Goal: Task Accomplishment & Management: Manage account settings

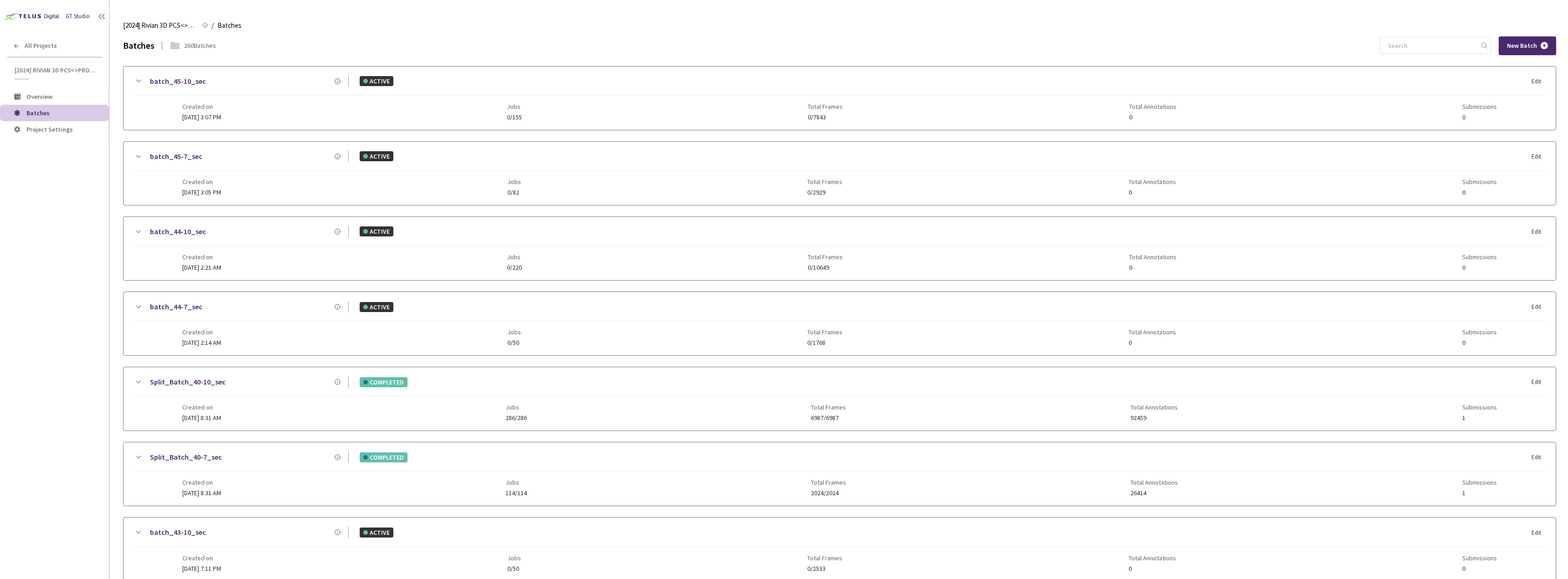
drag, startPoint x: 1392, startPoint y: 49, endPoint x: 1383, endPoint y: 46, distance: 9.5
click at [1393, 49] on input at bounding box center [1431, 46] width 97 height 17
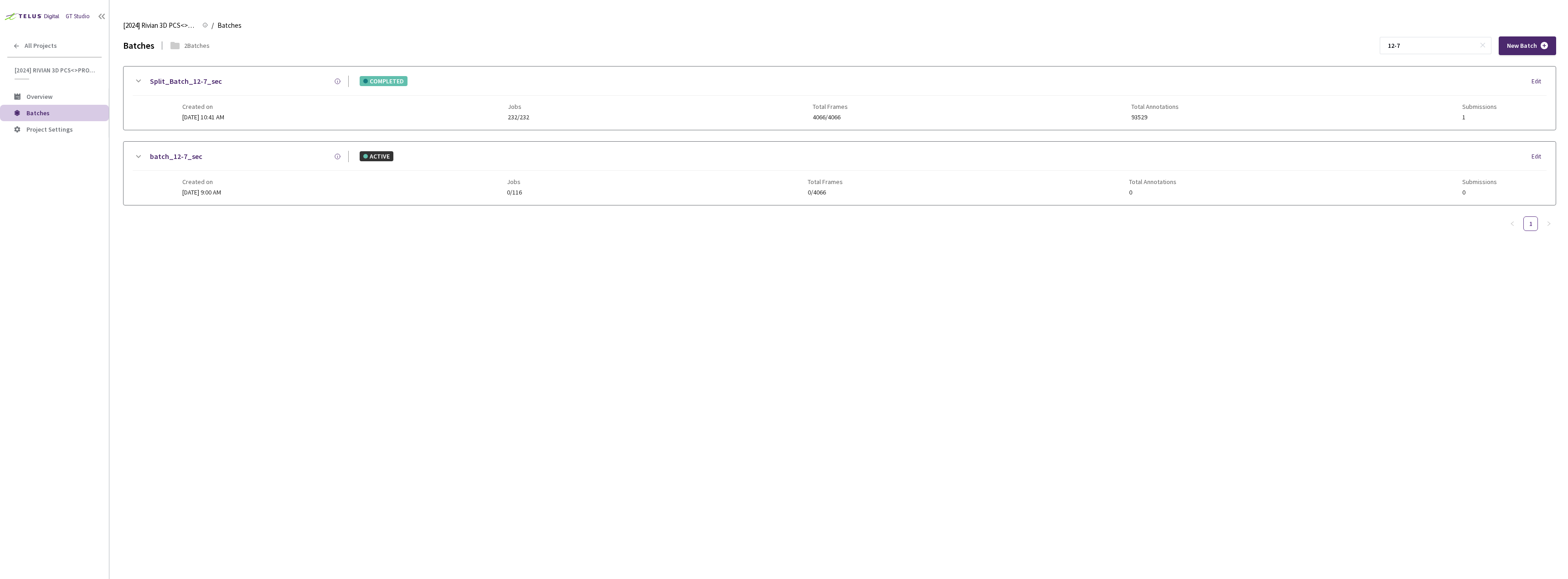
type input "12-7"
click at [246, 70] on div "Split_Batch_12-7_sec COMPLETED Edit Created on [DATE] 10:41 AM Jobs 232/232 Tot…" at bounding box center [839, 98] width 1432 height 63
click at [160, 175] on div at bounding box center [839, 180] width 1432 height 100
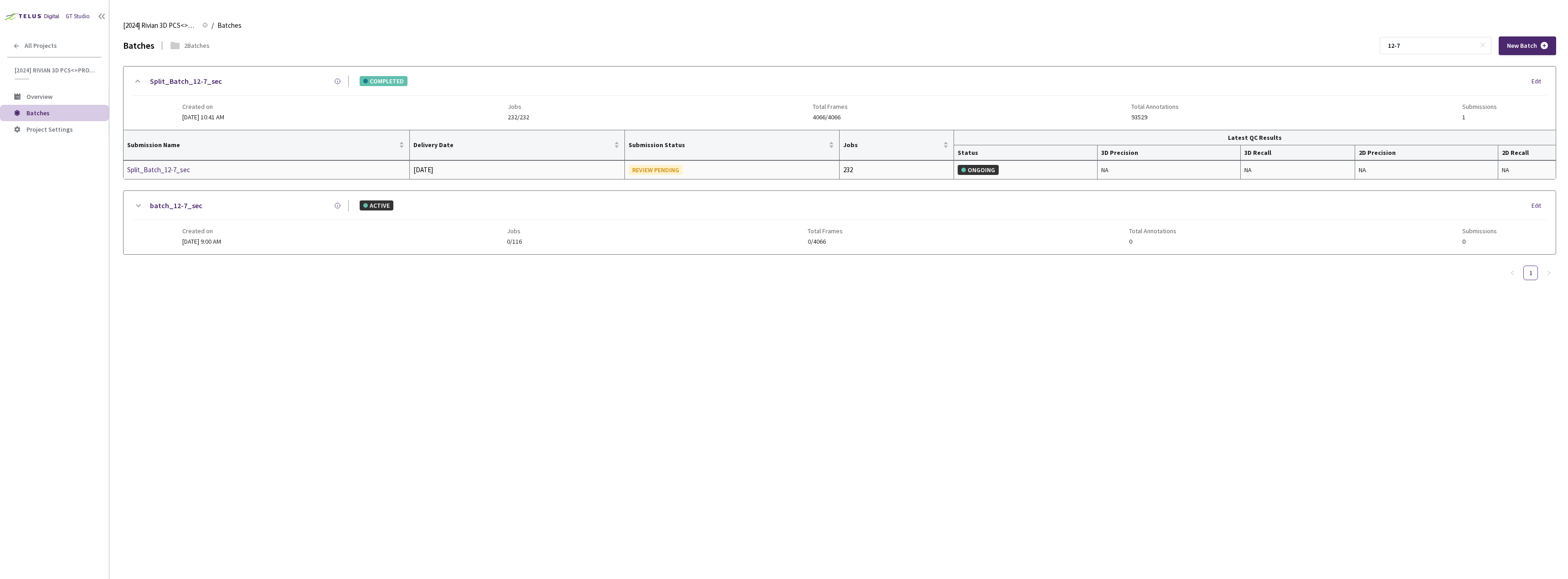
click at [159, 169] on div "Split_Batch_12-7_sec" at bounding box center [175, 170] width 97 height 11
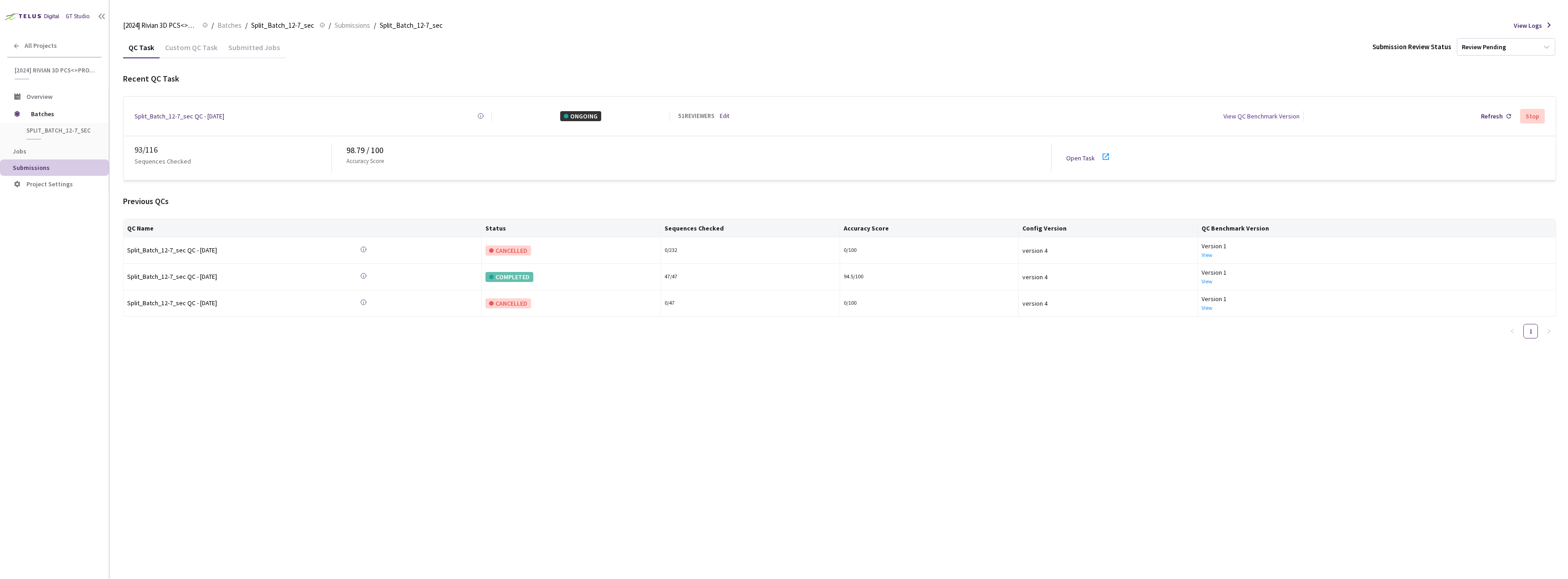
click at [194, 48] on div "Custom QC Task" at bounding box center [191, 51] width 63 height 15
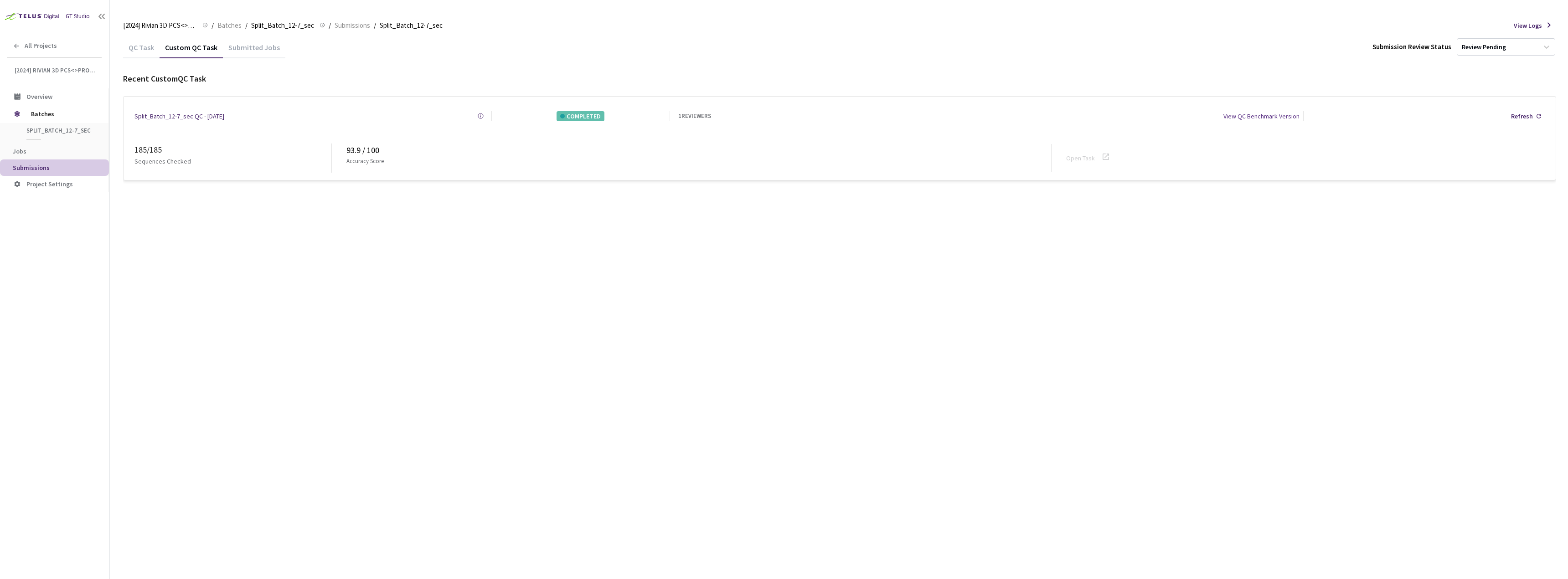
click at [132, 50] on div "QC Task" at bounding box center [141, 51] width 36 height 15
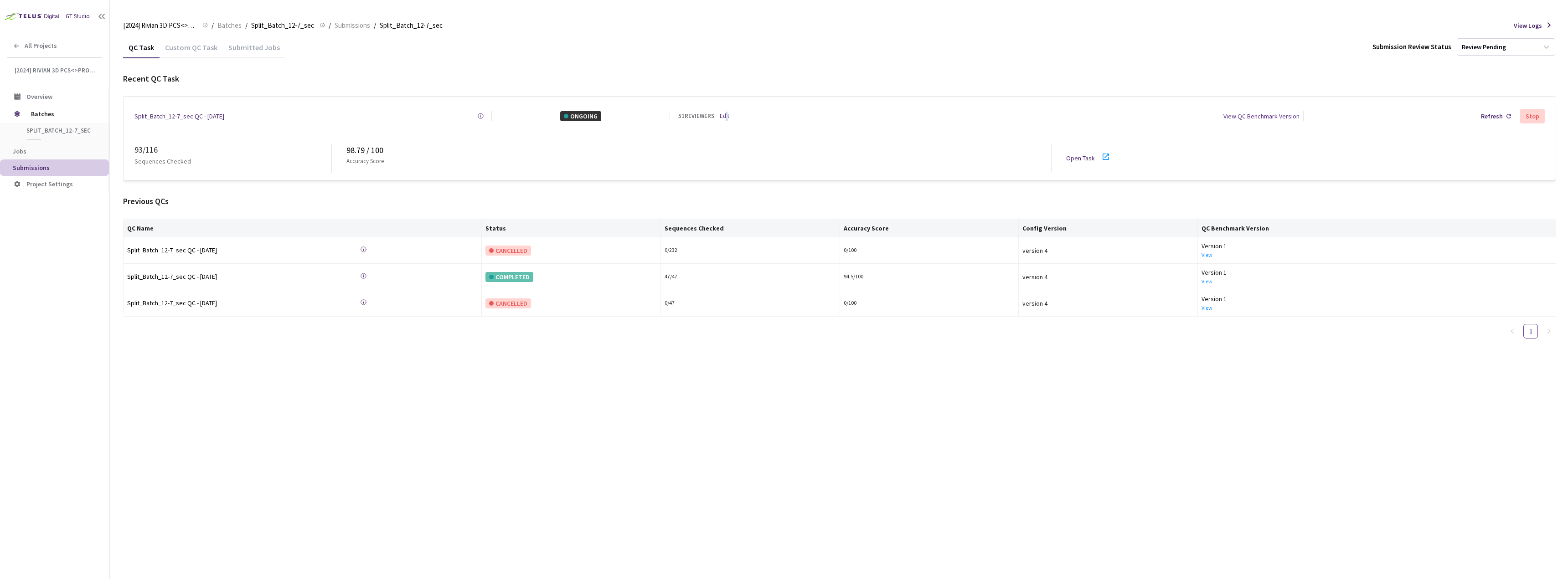
click at [727, 113] on link "Edit" at bounding box center [725, 116] width 10 height 9
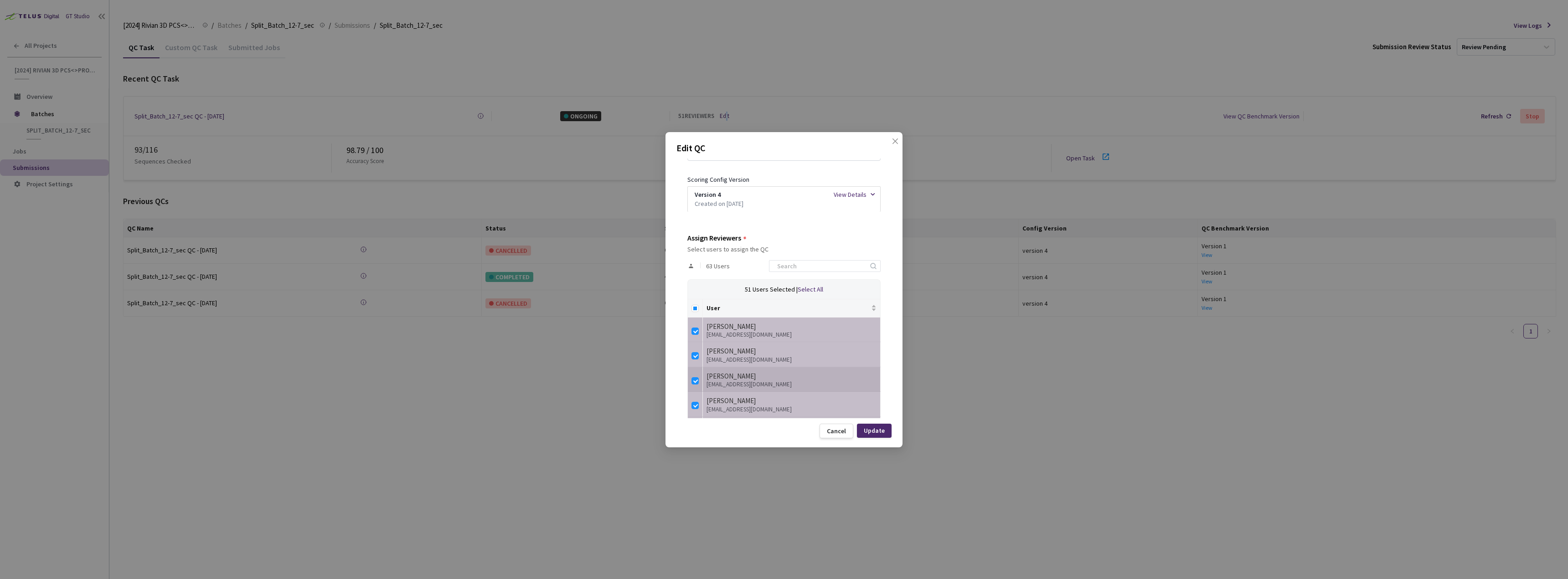
scroll to position [45, 0]
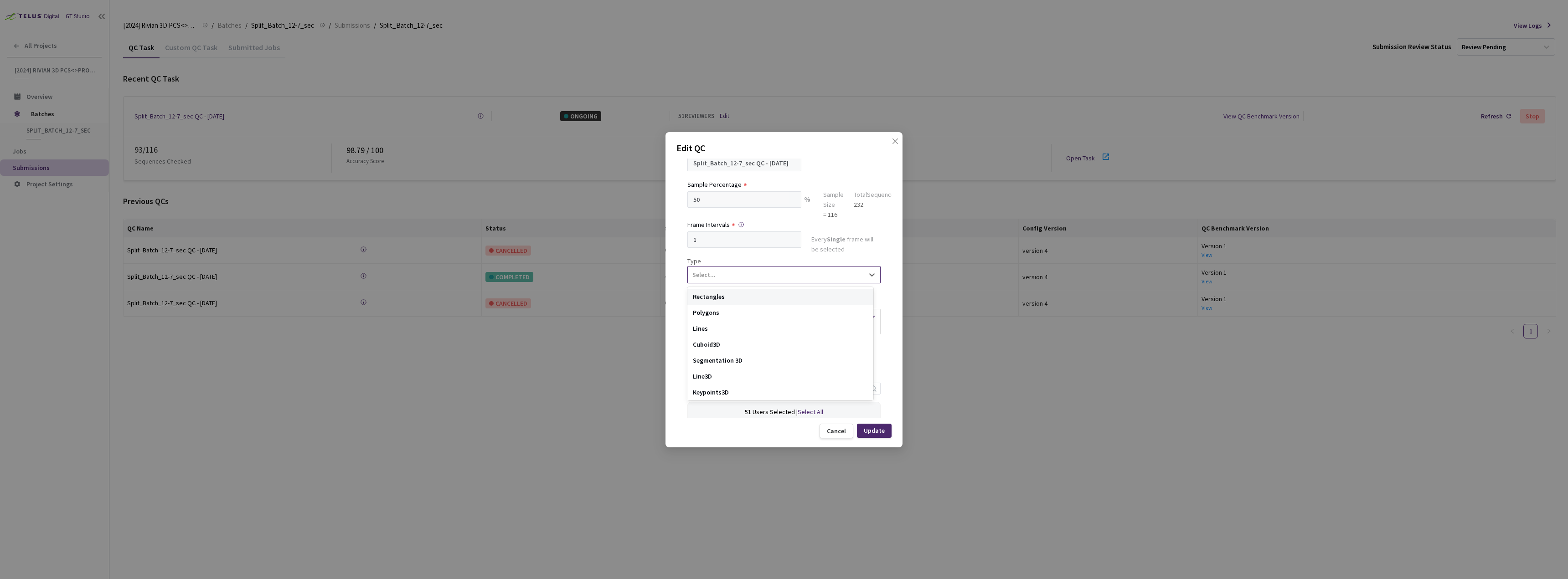
click at [740, 278] on div "Select..." at bounding box center [776, 275] width 176 height 15
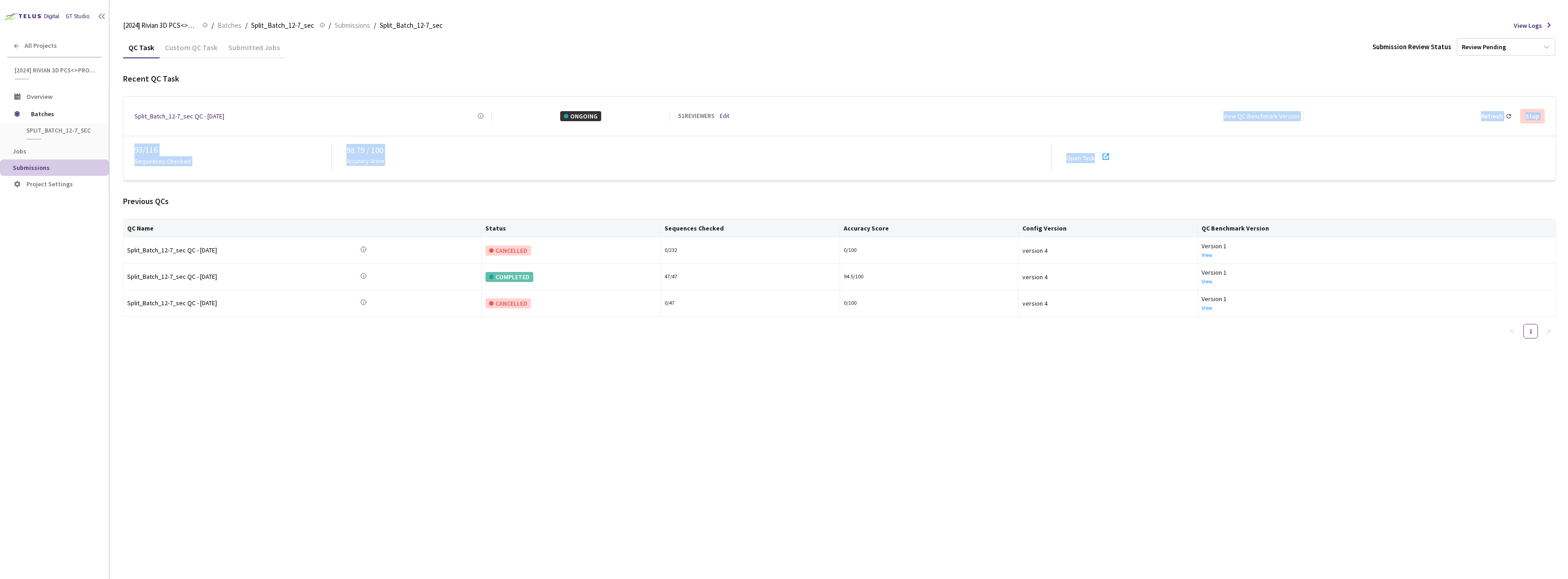
drag, startPoint x: 1095, startPoint y: 150, endPoint x: 755, endPoint y: 118, distance: 341.5
click at [762, 118] on div "Split_Batch_12-7_sec QC - [DATE] Created at [DATE] 11:15 AM GMT+2 Created by [P…" at bounding box center [840, 138] width 1434 height 84
drag, startPoint x: 695, startPoint y: 111, endPoint x: 712, endPoint y: 115, distance: 17.5
click at [694, 111] on div "51 REVIEWERS" at bounding box center [696, 116] width 36 height 9
click at [714, 116] on div "51 REVIEWERS" at bounding box center [696, 116] width 36 height 9
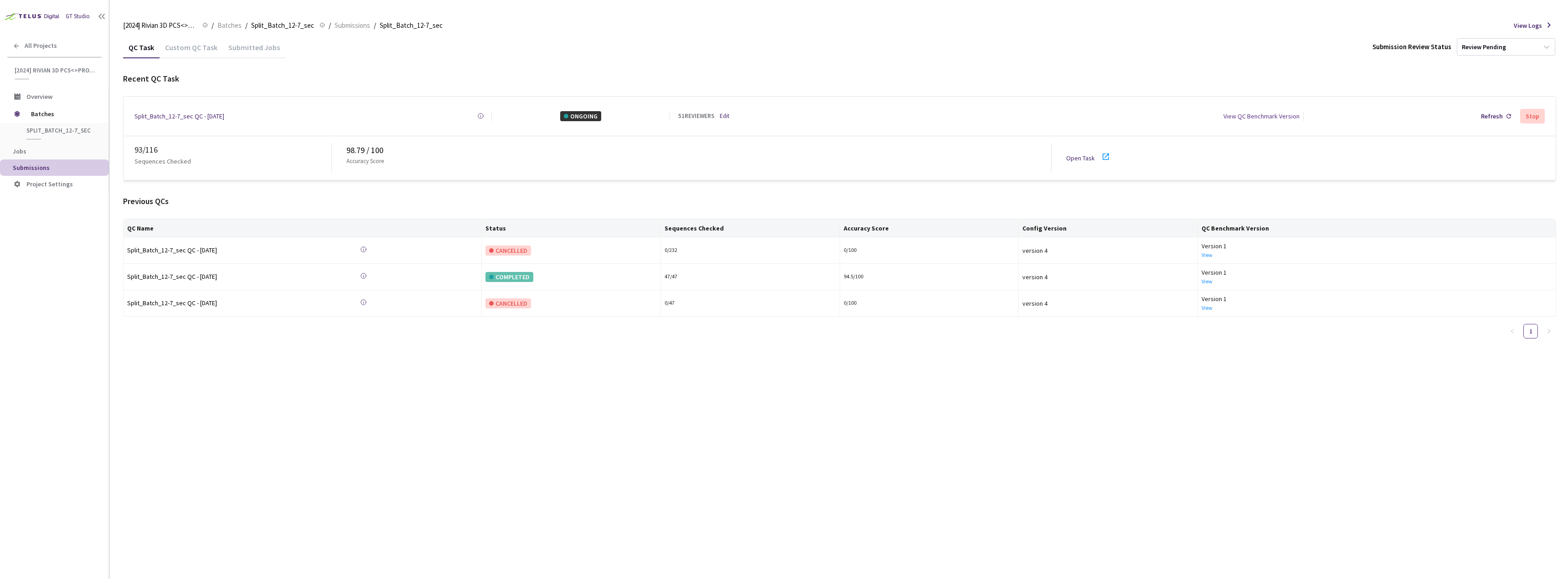
click at [723, 116] on link "Edit" at bounding box center [725, 116] width 10 height 9
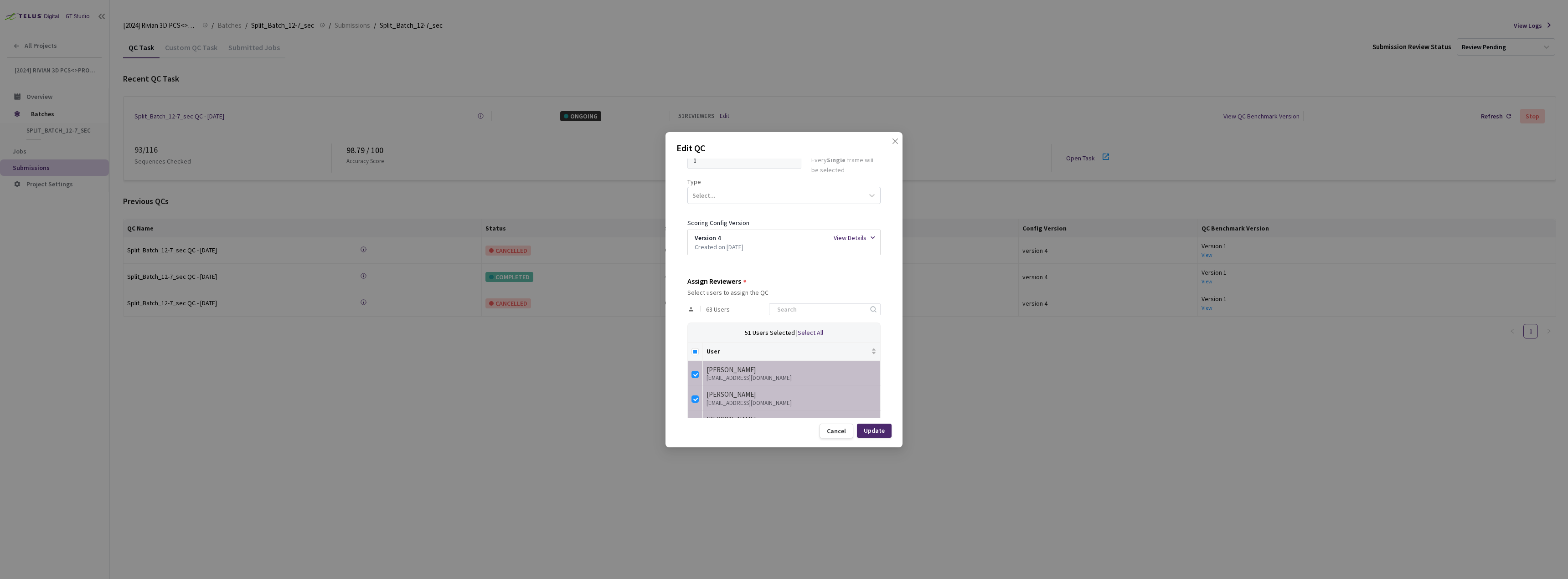
scroll to position [0, 0]
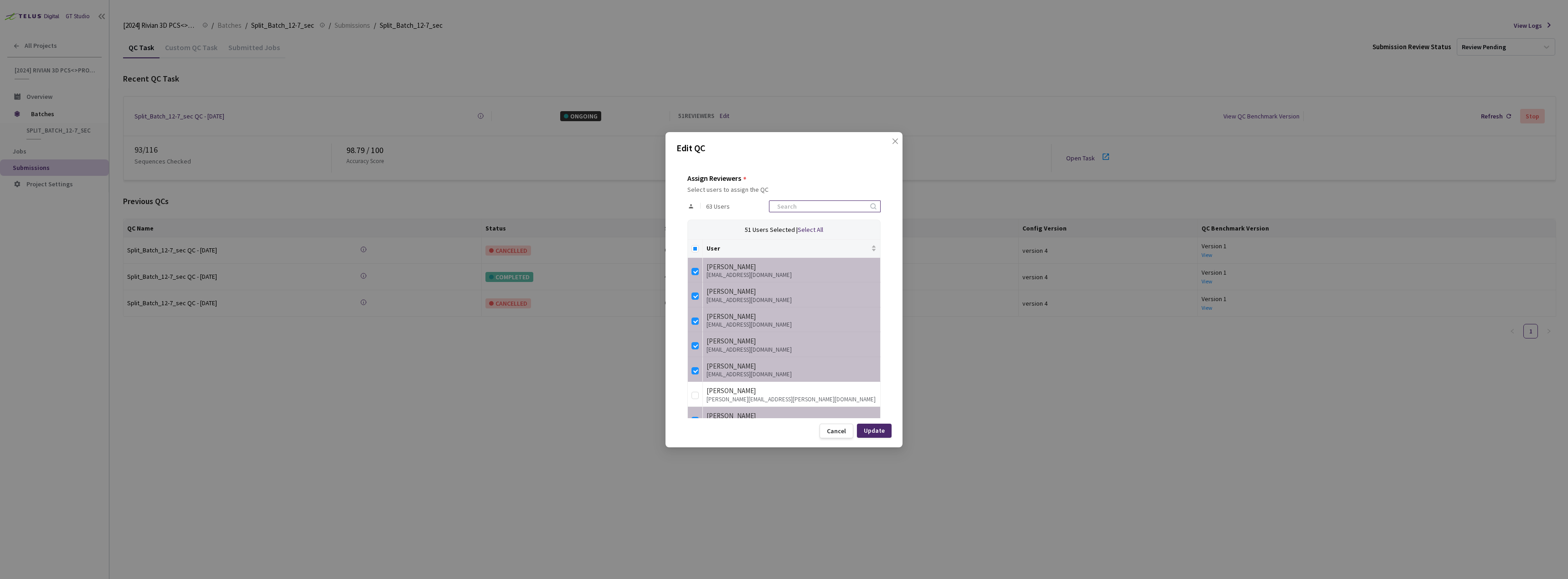
click at [806, 207] on input at bounding box center [820, 207] width 97 height 11
type input "st"
checkbox input "true"
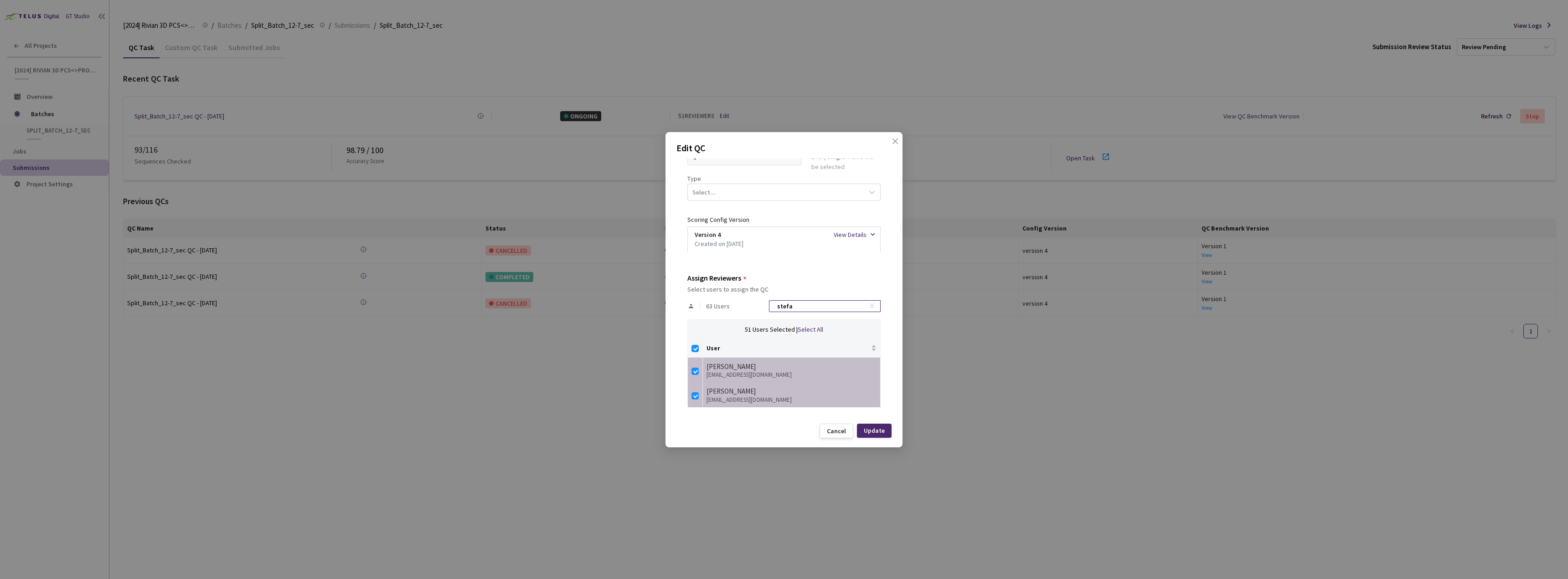
scroll to position [128, 0]
type input "[PERSON_NAME]"
click at [760, 370] on div "[PERSON_NAME]" at bounding box center [792, 367] width 170 height 11
drag, startPoint x: 806, startPoint y: 372, endPoint x: 729, endPoint y: 370, distance: 77.0
click at [729, 370] on div "[PERSON_NAME]" at bounding box center [792, 367] width 170 height 11
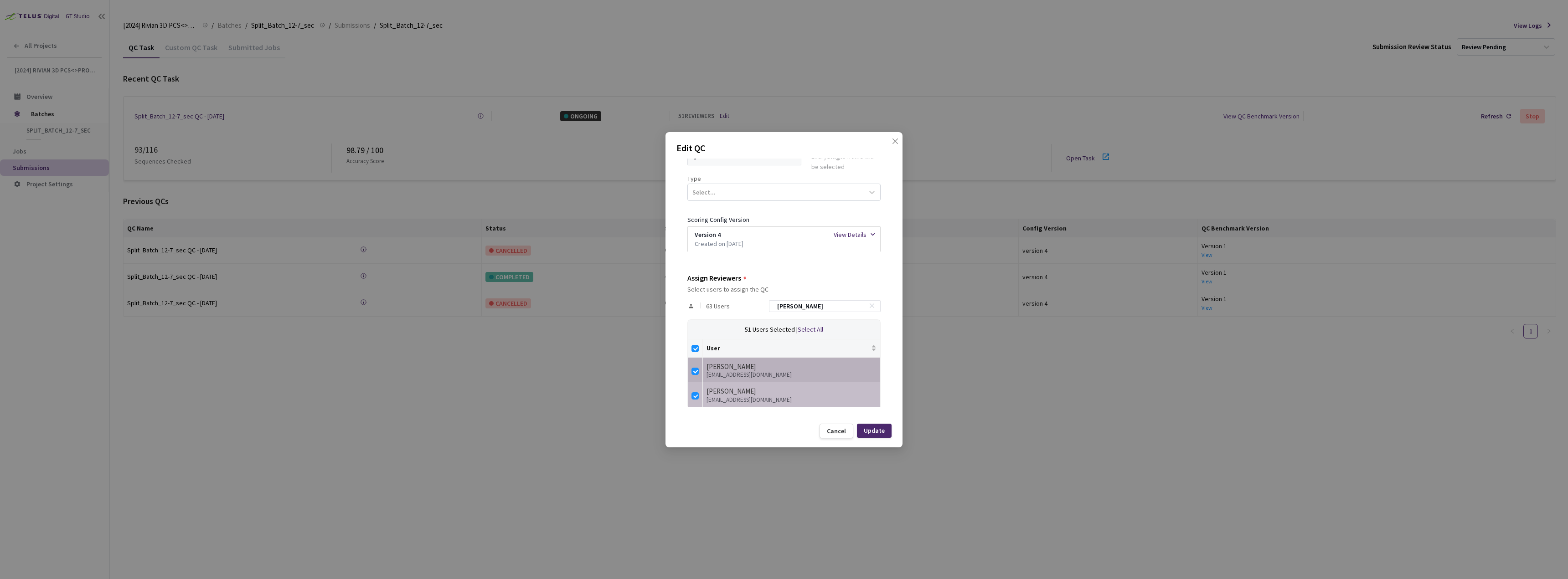
click at [729, 370] on div "[PERSON_NAME]" at bounding box center [792, 367] width 170 height 11
click at [726, 370] on div "[PERSON_NAME]" at bounding box center [792, 367] width 170 height 11
click at [726, 370] on div "[PERSON_NAME]" at bounding box center [792, 367] width 170 height 11
click at [705, 369] on td "[PERSON_NAME] [EMAIL_ADDRESS][DOMAIN_NAME]" at bounding box center [792, 370] width 178 height 25
click at [696, 369] on input "checkbox" at bounding box center [695, 371] width 7 height 7
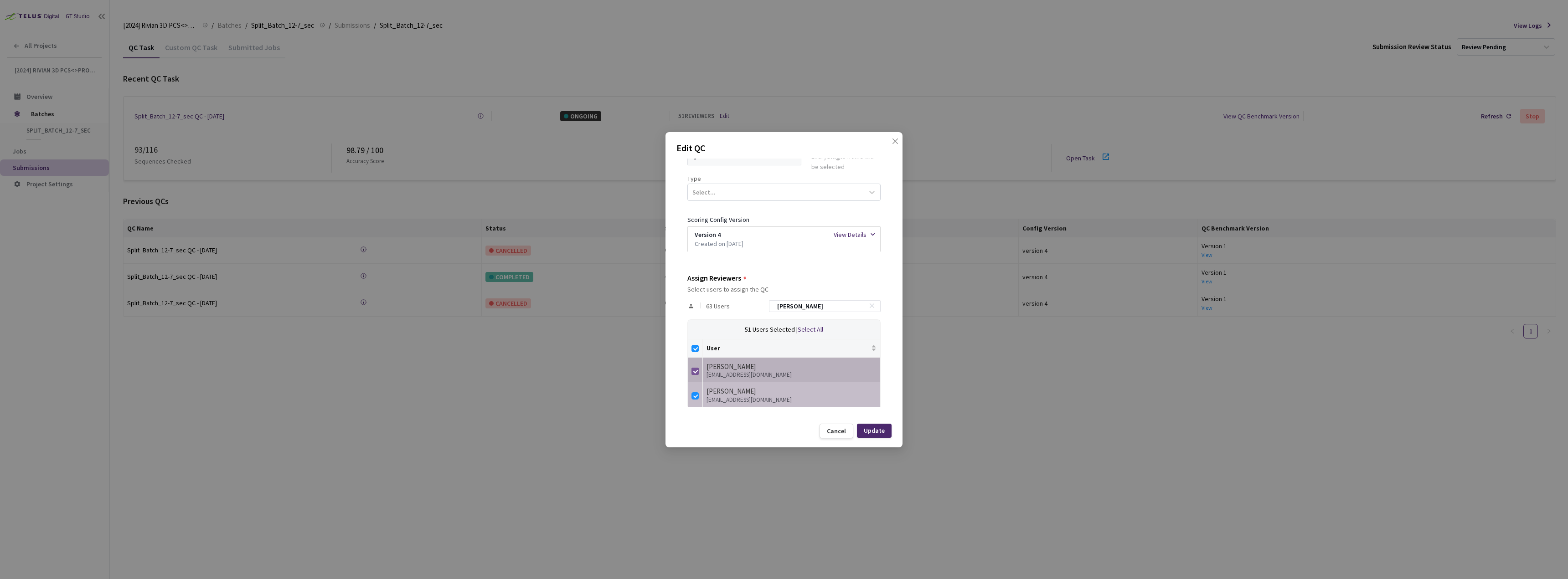
checkbox input "false"
click at [696, 369] on input "checkbox" at bounding box center [695, 371] width 7 height 7
checkbox input "true"
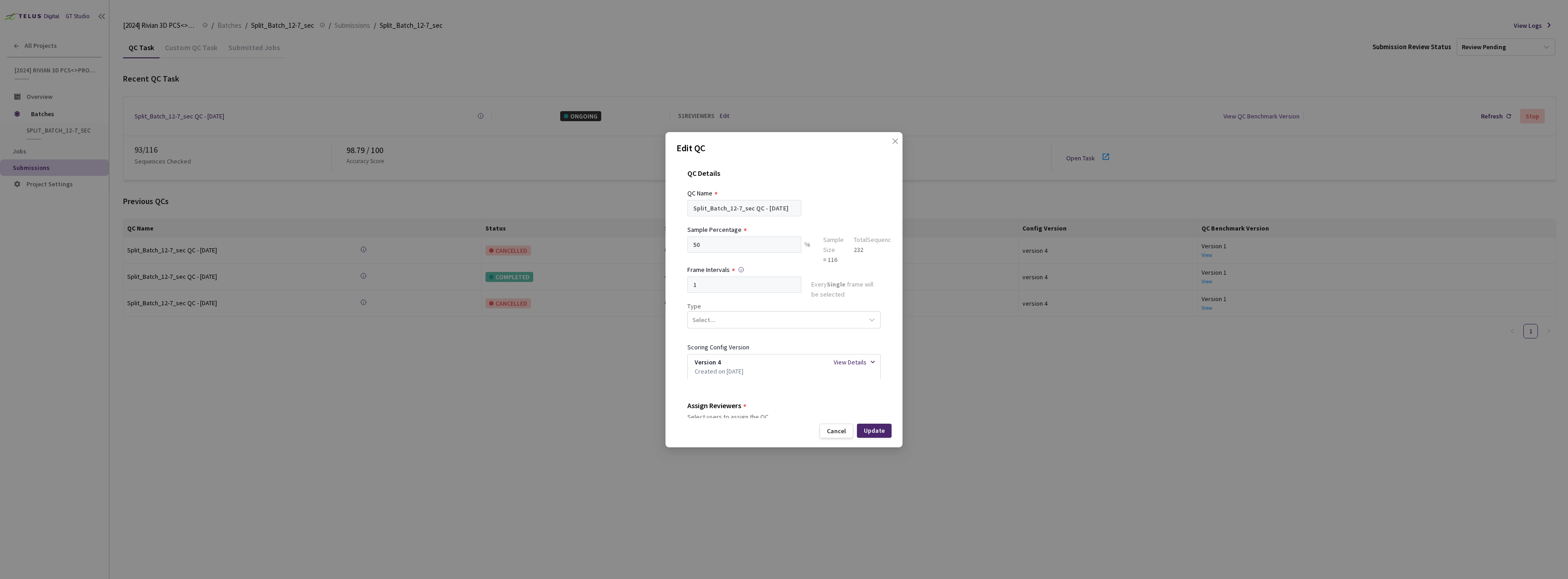
scroll to position [0, 0]
click at [889, 141] on span "Close" at bounding box center [895, 150] width 26 height 26
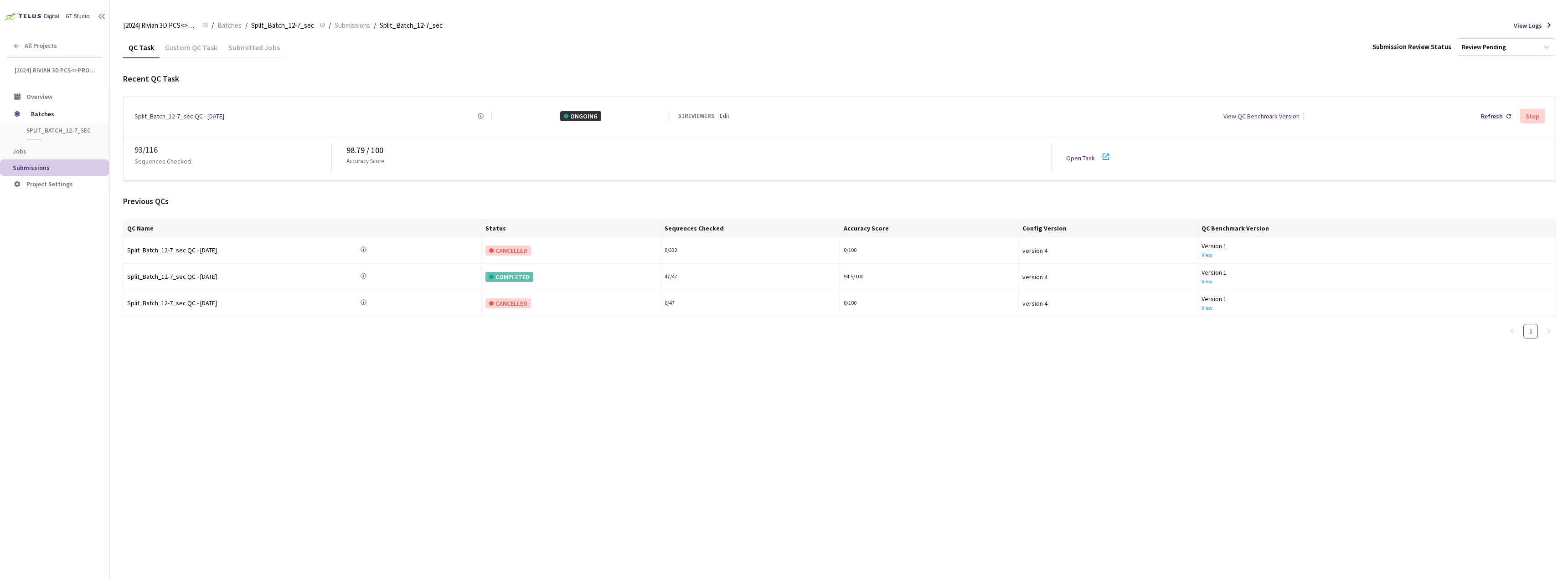
click at [213, 53] on div "Custom QC Task" at bounding box center [191, 51] width 63 height 15
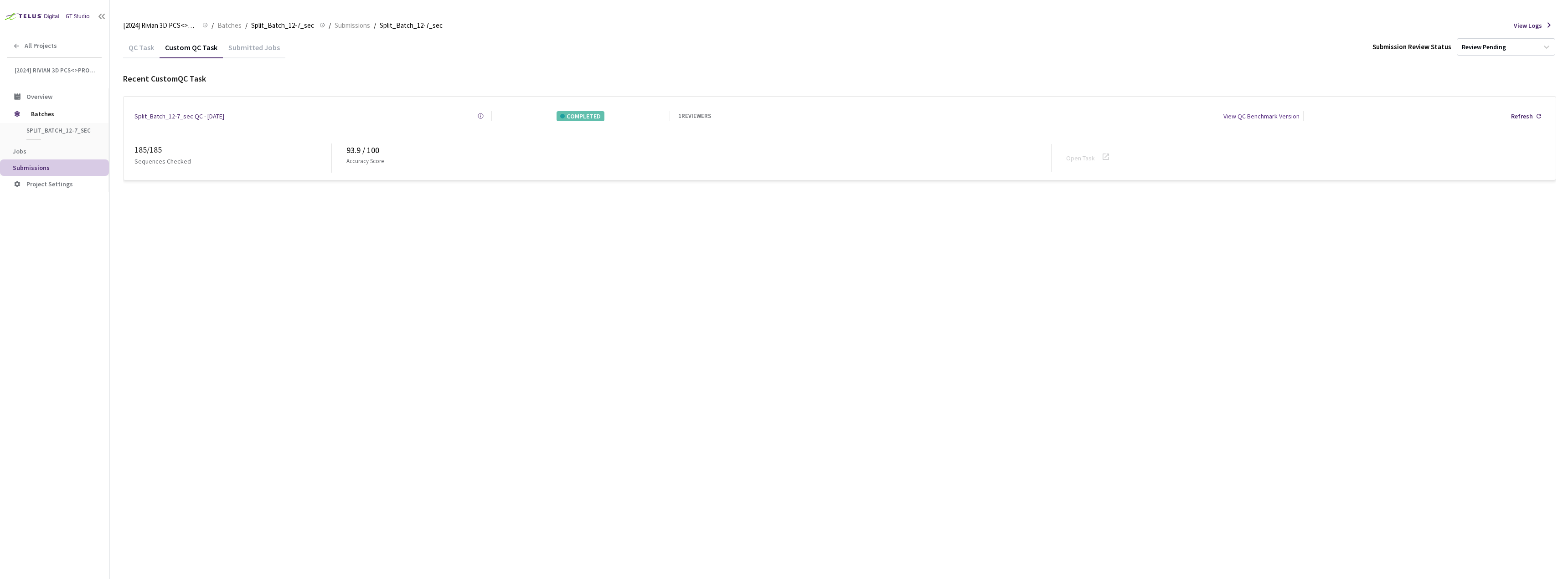
click at [246, 54] on div "Submitted Jobs" at bounding box center [254, 51] width 63 height 15
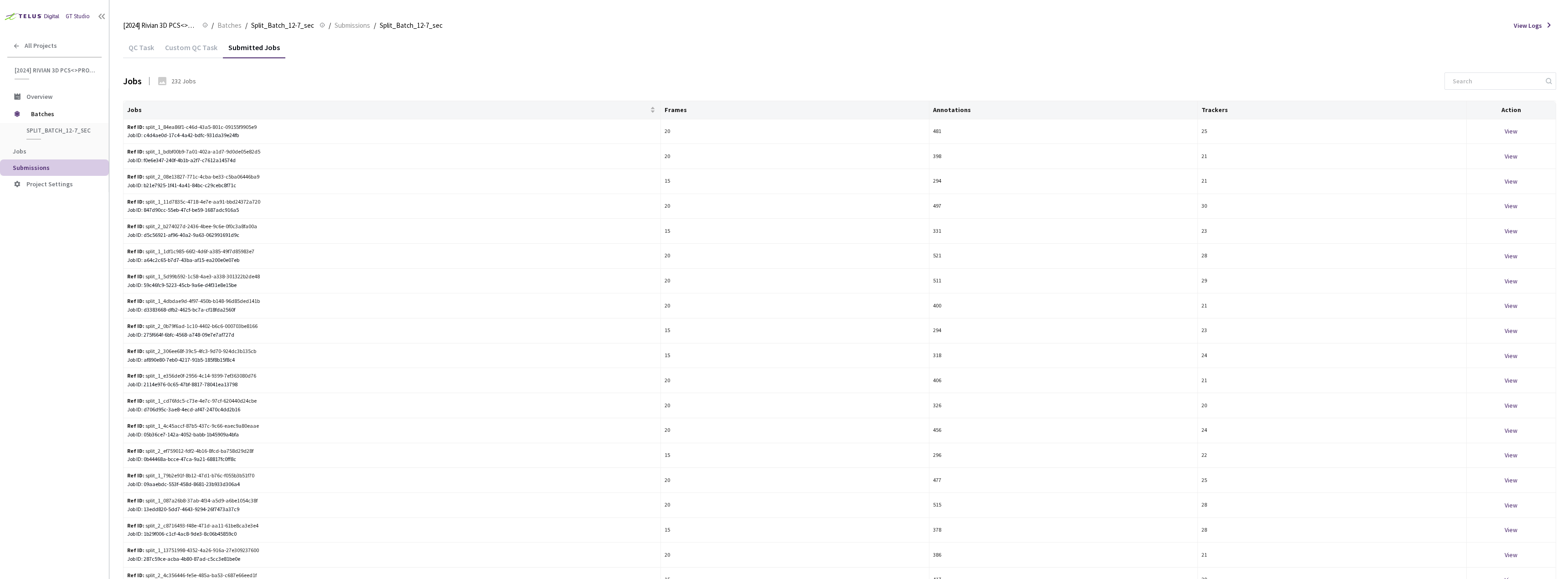
drag, startPoint x: 127, startPoint y: 51, endPoint x: 418, endPoint y: 40, distance: 291.2
click at [128, 51] on div "QC Task" at bounding box center [141, 51] width 36 height 15
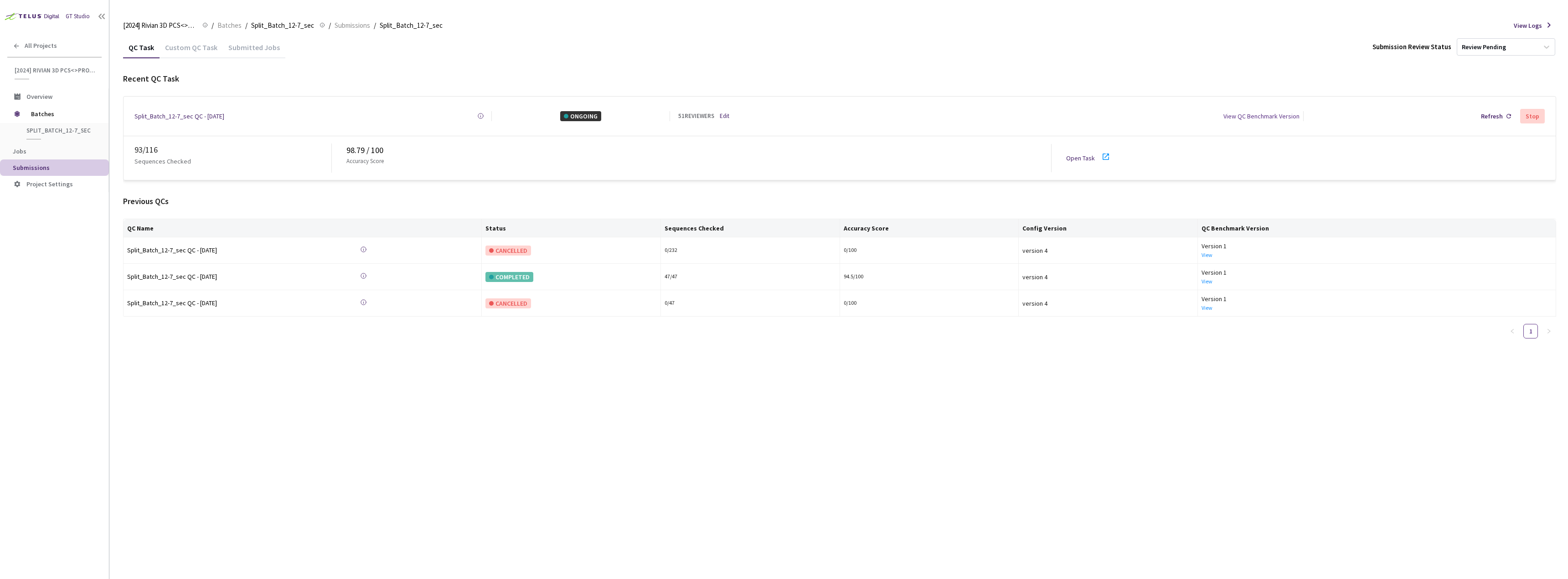
click at [1540, 28] on span "View Logs" at bounding box center [1528, 25] width 29 height 10
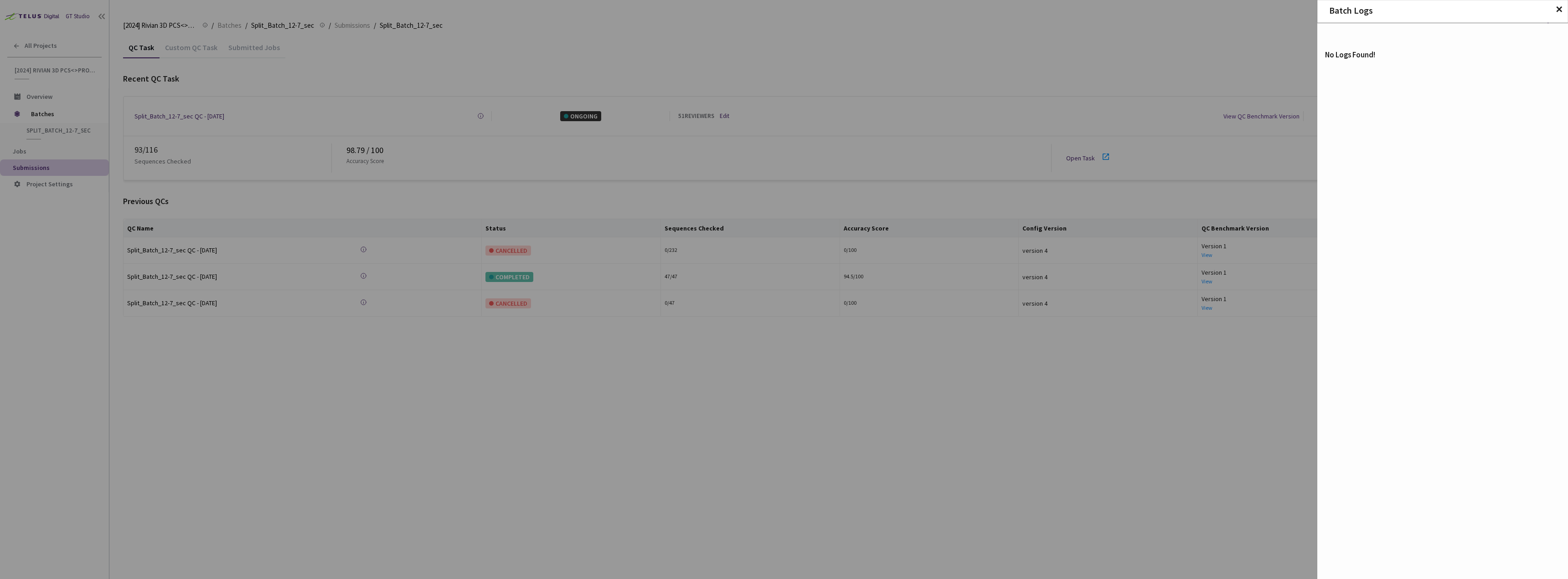
click at [1558, 5] on span "✕" at bounding box center [1559, 10] width 8 height 10
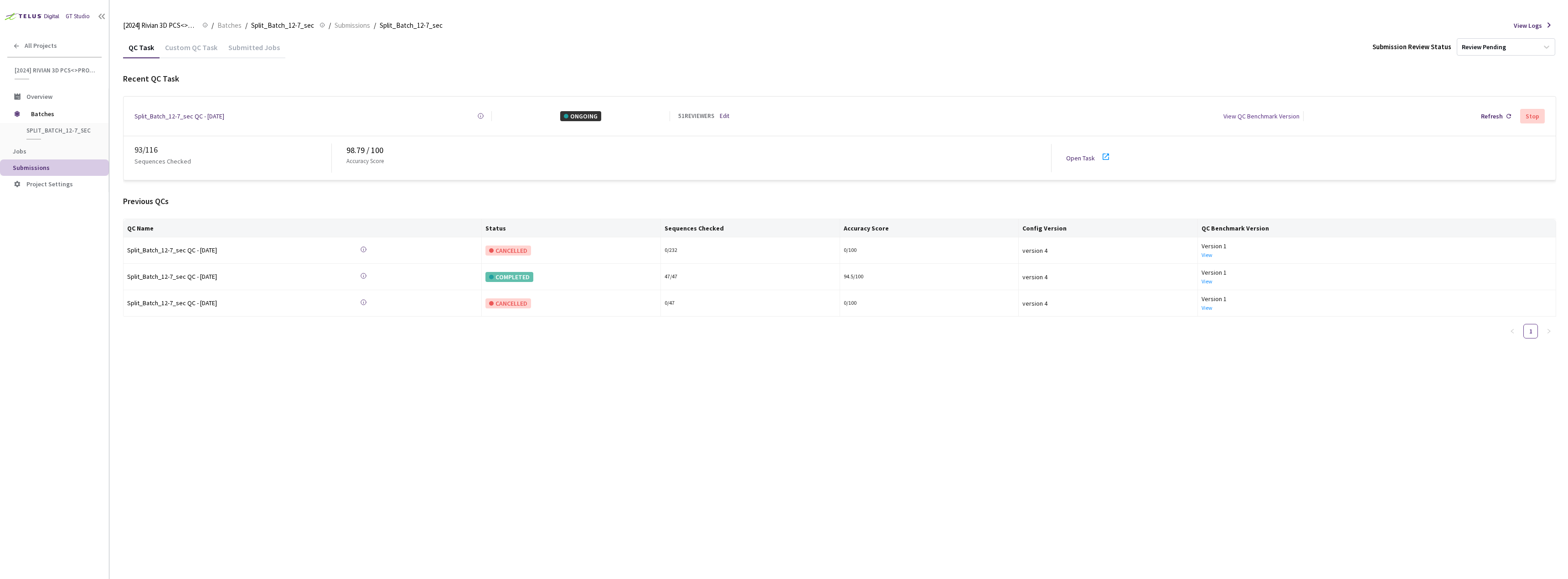
click at [198, 578] on div "QC Task Custom QC Task Submitted Jobs Submission Review Status Review Pending R…" at bounding box center [840, 308] width 1434 height 543
